Goal: Information Seeking & Learning: Learn about a topic

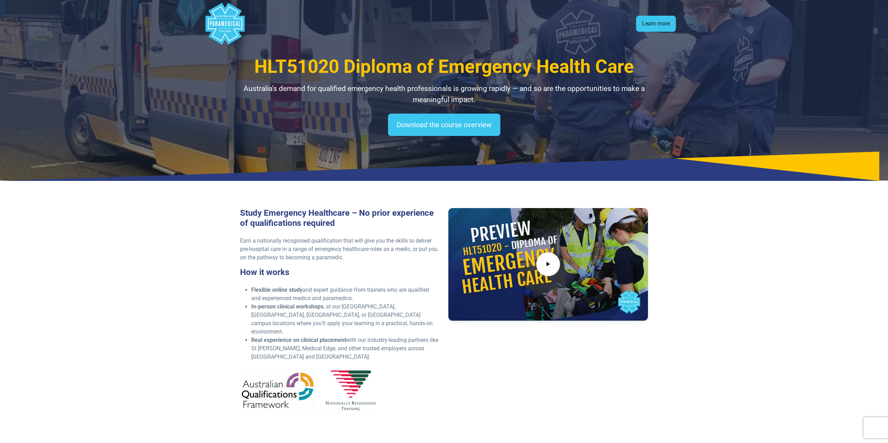
click at [658, 23] on link "Learn more" at bounding box center [656, 24] width 40 height 16
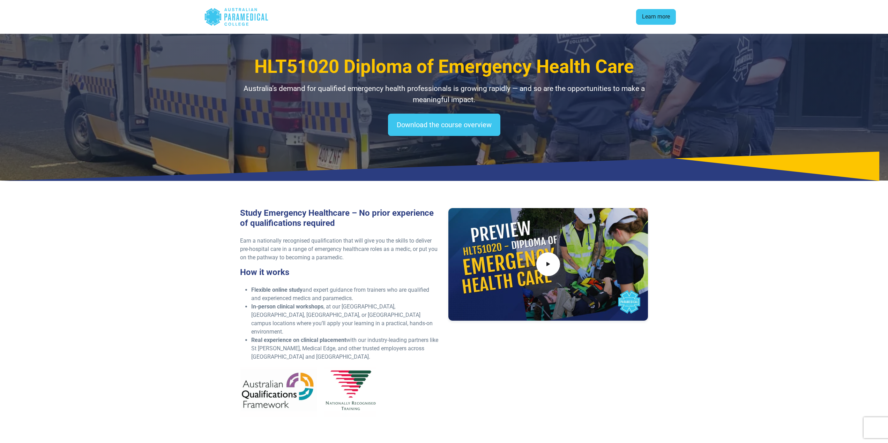
scroll to position [927, 0]
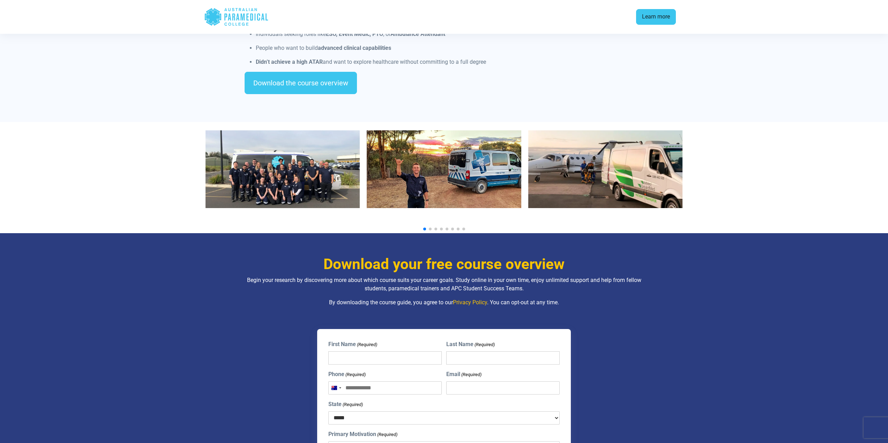
click at [658, 22] on link "Learn more" at bounding box center [656, 17] width 40 height 16
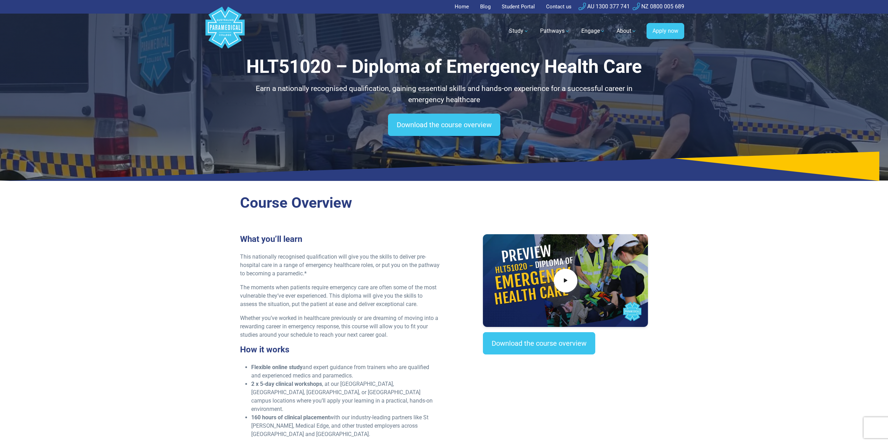
click at [122, 90] on div "HLT51020 – Diploma of Emergency Health Care Earn a nationally recognised qualif…" at bounding box center [444, 90] width 888 height 181
